Goal: Task Accomplishment & Management: Complete application form

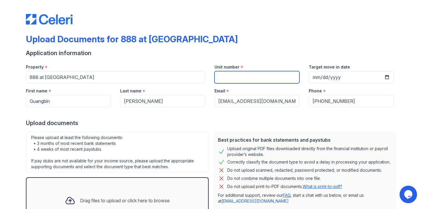
click at [231, 71] on input "Unit number" at bounding box center [256, 77] width 85 height 12
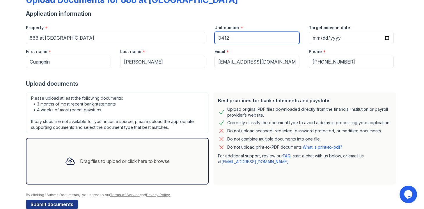
scroll to position [51, 0]
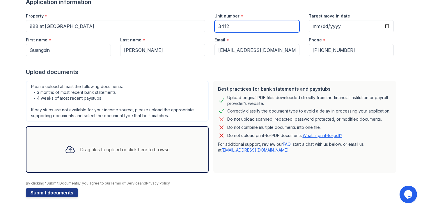
type input "3412"
click at [159, 136] on div "Drag files to upload or click here to browse" at bounding box center [117, 149] width 183 height 47
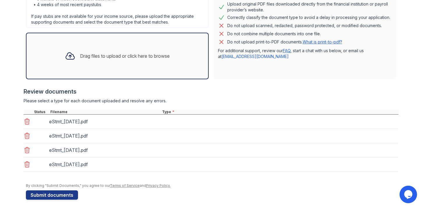
scroll to position [147, 0]
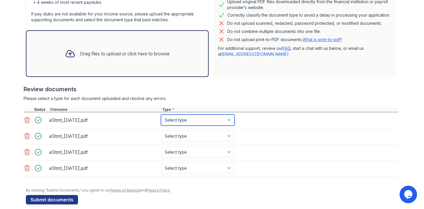
click at [193, 119] on select "Select type Paystub Bank Statement Offer Letter Tax Documents Benefit Award Let…" at bounding box center [198, 119] width 74 height 11
select select "bank_statement"
click at [161, 114] on select "Select type Paystub Bank Statement Offer Letter Tax Documents Benefit Award Let…" at bounding box center [198, 119] width 74 height 11
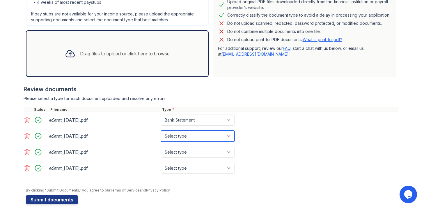
click at [191, 133] on select "Select type Paystub Bank Statement Offer Letter Tax Documents Benefit Award Let…" at bounding box center [198, 135] width 74 height 11
select select "bank_statement"
click at [161, 130] on select "Select type Paystub Bank Statement Offer Letter Tax Documents Benefit Award Let…" at bounding box center [198, 135] width 74 height 11
click at [191, 149] on select "Select type Paystub Bank Statement Offer Letter Tax Documents Benefit Award Let…" at bounding box center [198, 151] width 74 height 11
select select "bank_statement"
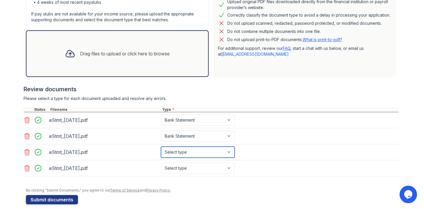
click at [161, 146] on select "Select type Paystub Bank Statement Offer Letter Tax Documents Benefit Award Let…" at bounding box center [198, 151] width 74 height 11
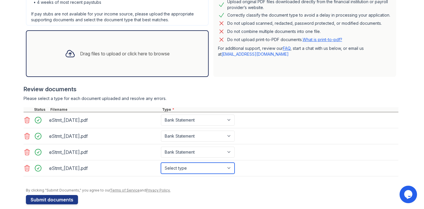
click at [195, 168] on select "Select type Paystub Bank Statement Offer Letter Tax Documents Benefit Award Let…" at bounding box center [198, 167] width 74 height 11
select select "bank_statement"
click at [161, 162] on select "Select type Paystub Bank Statement Offer Letter Tax Documents Benefit Award Let…" at bounding box center [198, 167] width 74 height 11
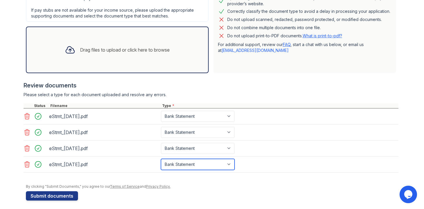
scroll to position [154, 0]
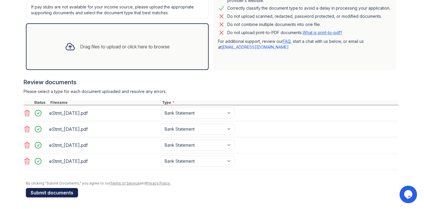
click at [71, 191] on button "Submit documents" at bounding box center [52, 192] width 52 height 9
